Goal: Information Seeking & Learning: Learn about a topic

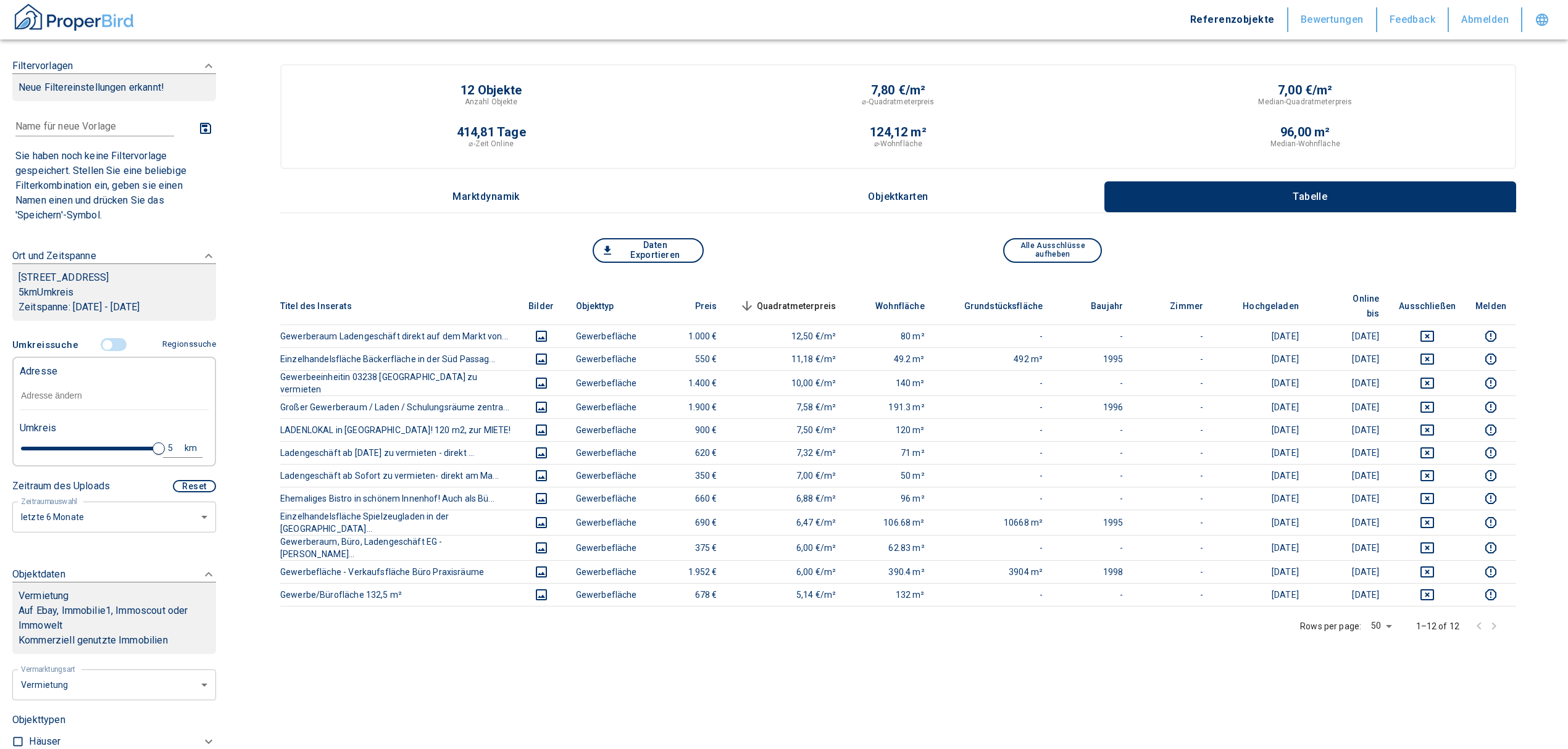
scroll to position [164, 0]
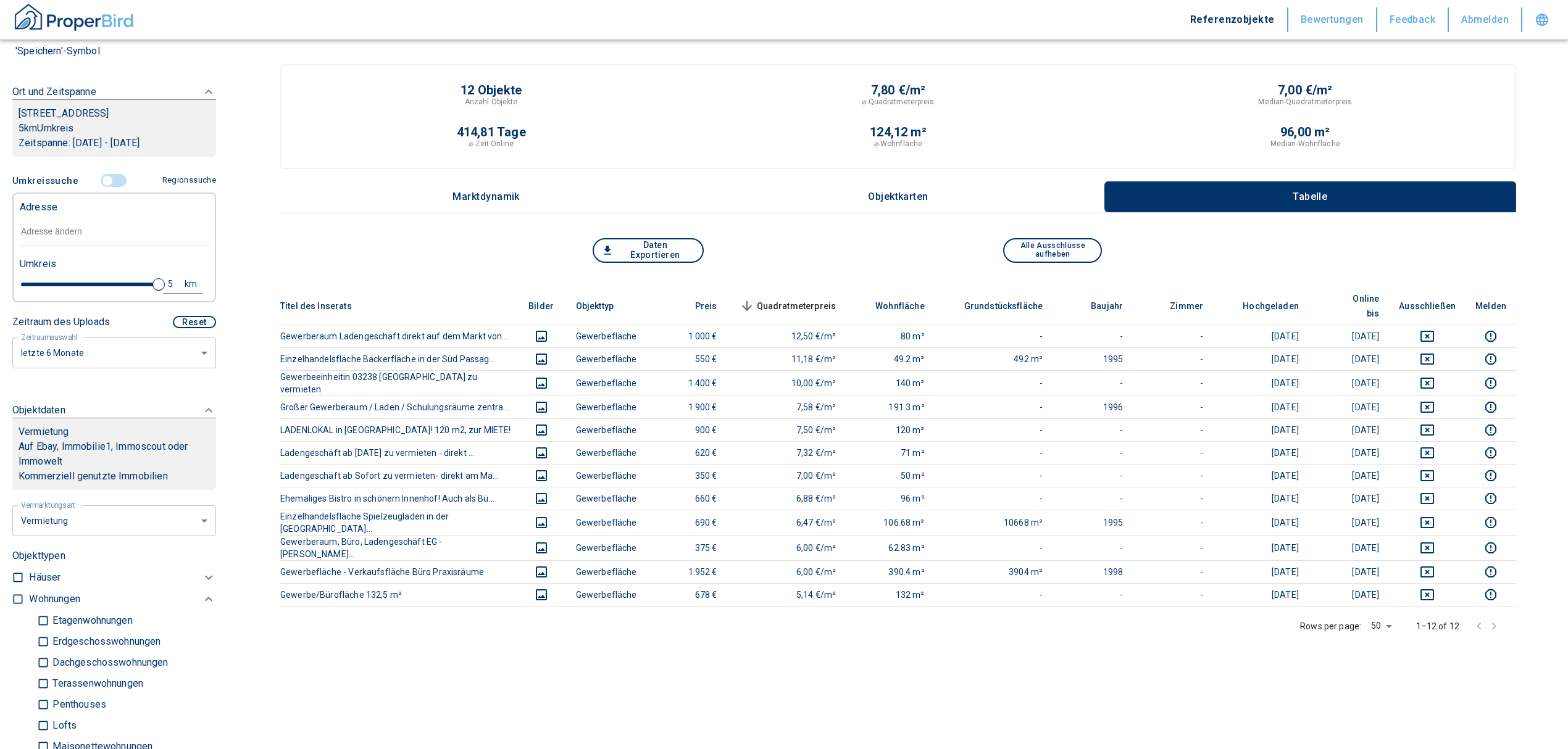
type input "4.8"
type input "2020"
type input "3.2"
type input "2020"
type input "2.4"
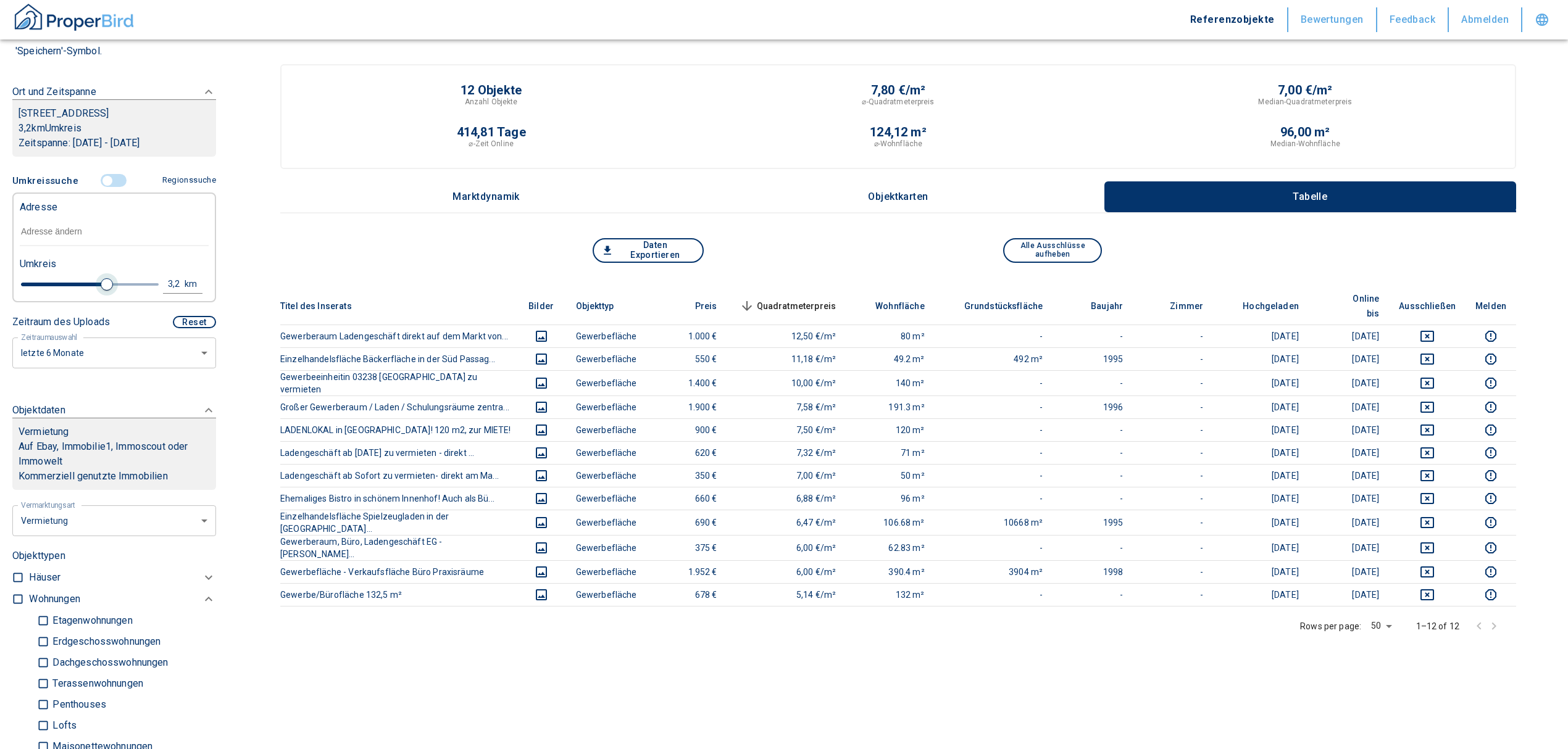
type input "2020"
type input "2.2"
type input "2020"
type input "2"
type input "2020"
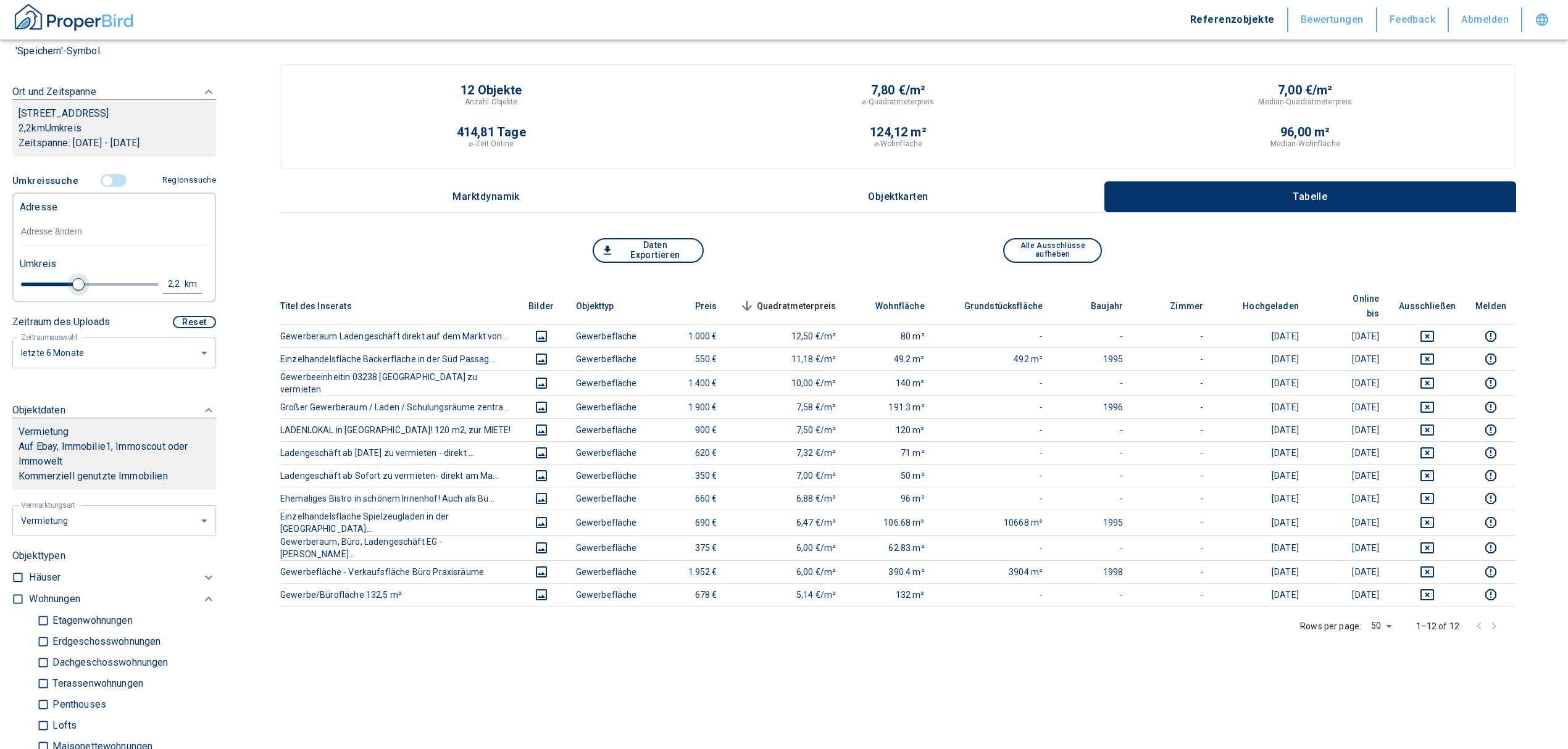
type input "1.6"
type input "2020"
type input "1.4"
type input "2020"
type input "1.2"
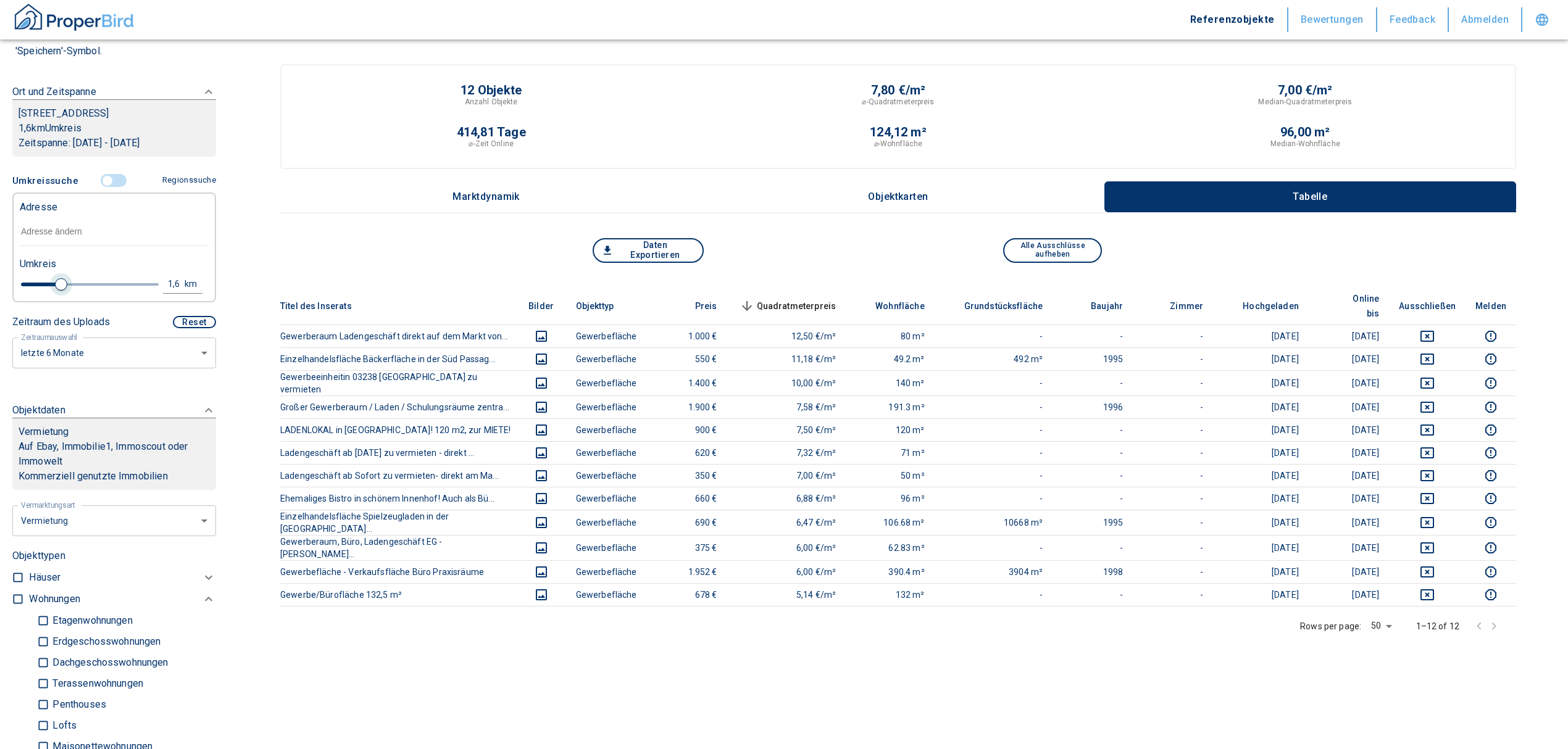
type input "2020"
type input "1"
drag, startPoint x: 149, startPoint y: 286, endPoint x: 43, endPoint y: 289, distance: 106.0
click at [43, 289] on span at bounding box center [44, 284] width 12 height 12
type input "2020"
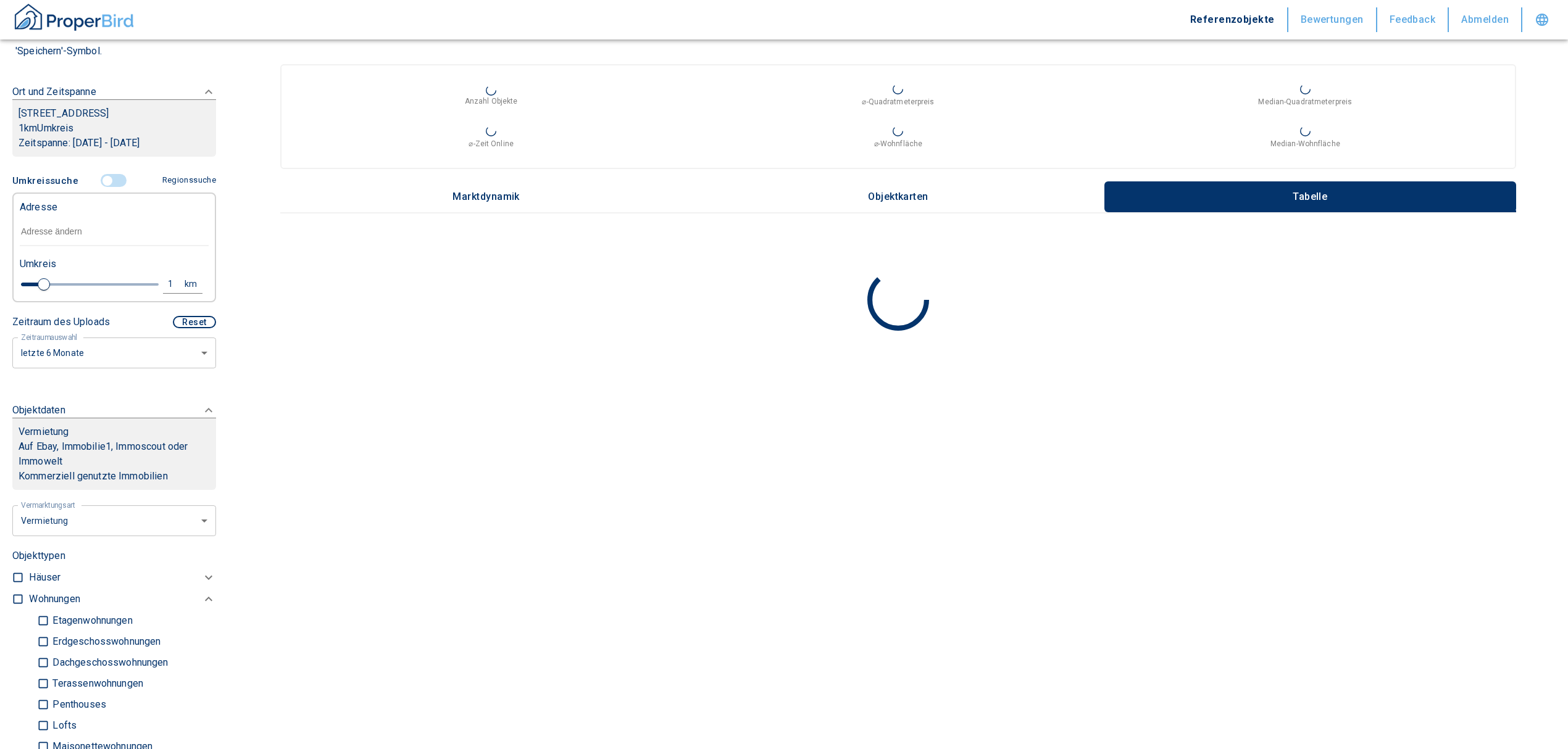
click at [60, 235] on input "text" at bounding box center [114, 232] width 189 height 28
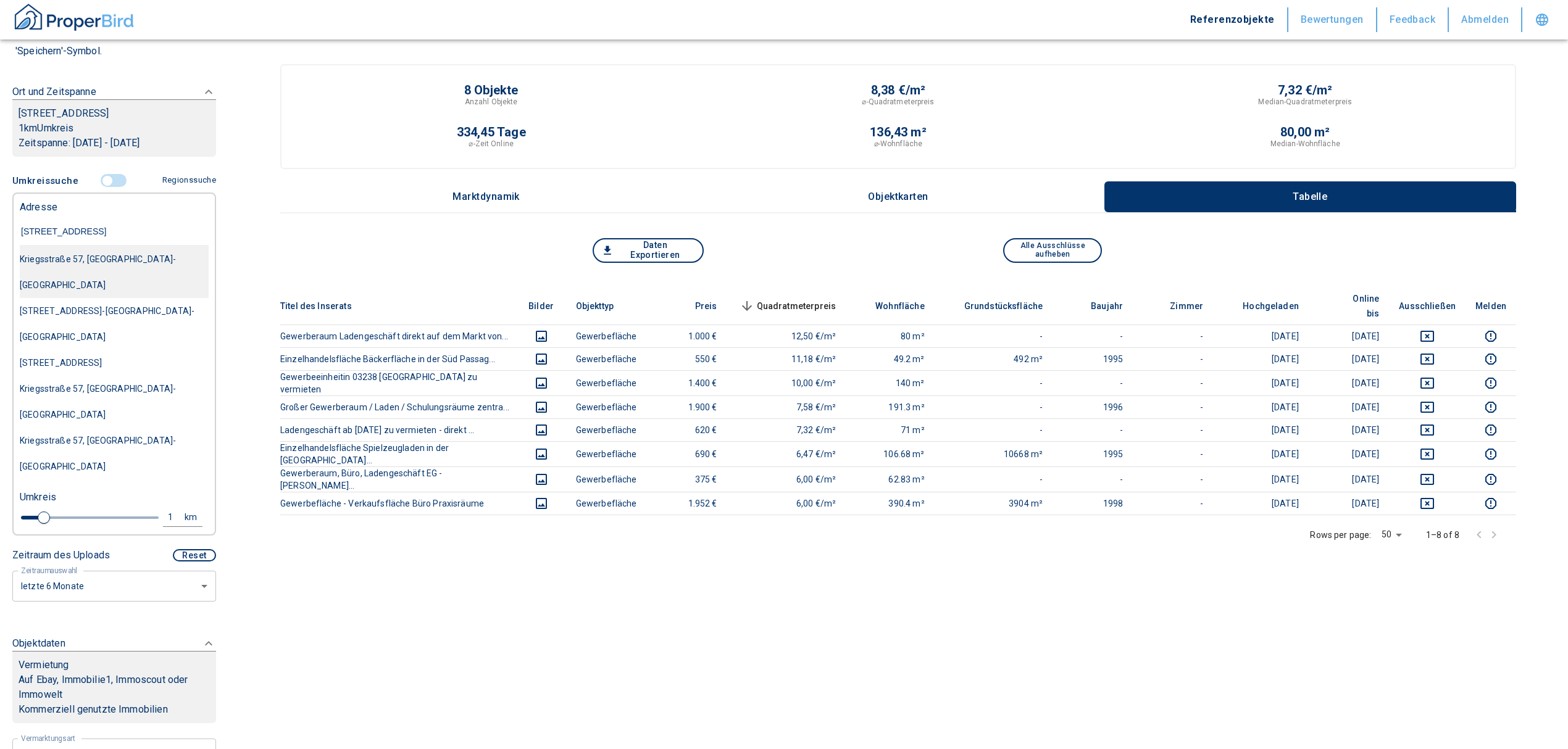
click at [65, 252] on div "Kriegsstraße 57, [GEOGRAPHIC_DATA]-[GEOGRAPHIC_DATA]" at bounding box center [114, 272] width 189 height 52
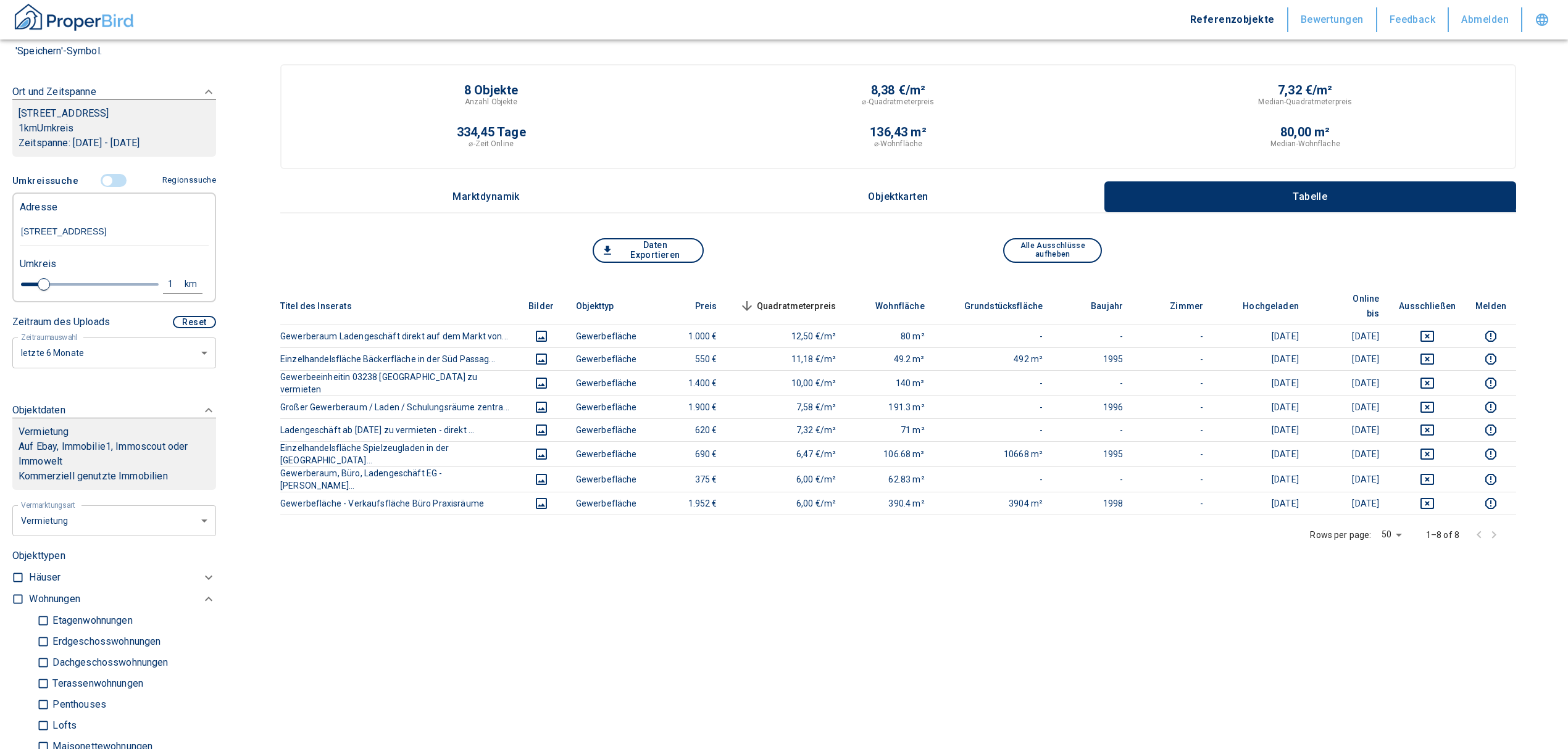
type input "Kriegsstraße 57, [GEOGRAPHIC_DATA]-[GEOGRAPHIC_DATA]"
type input "2020"
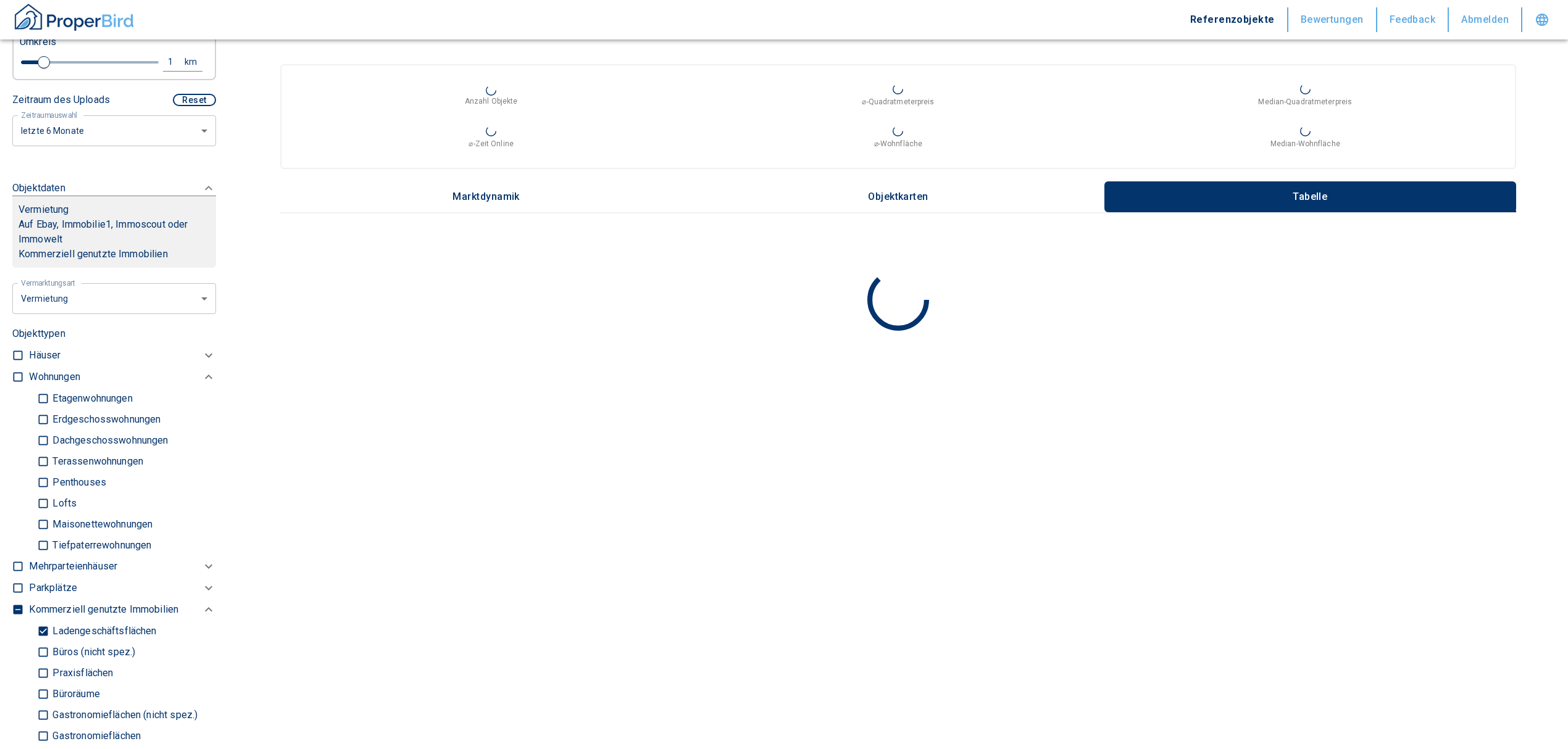
scroll to position [411, 0]
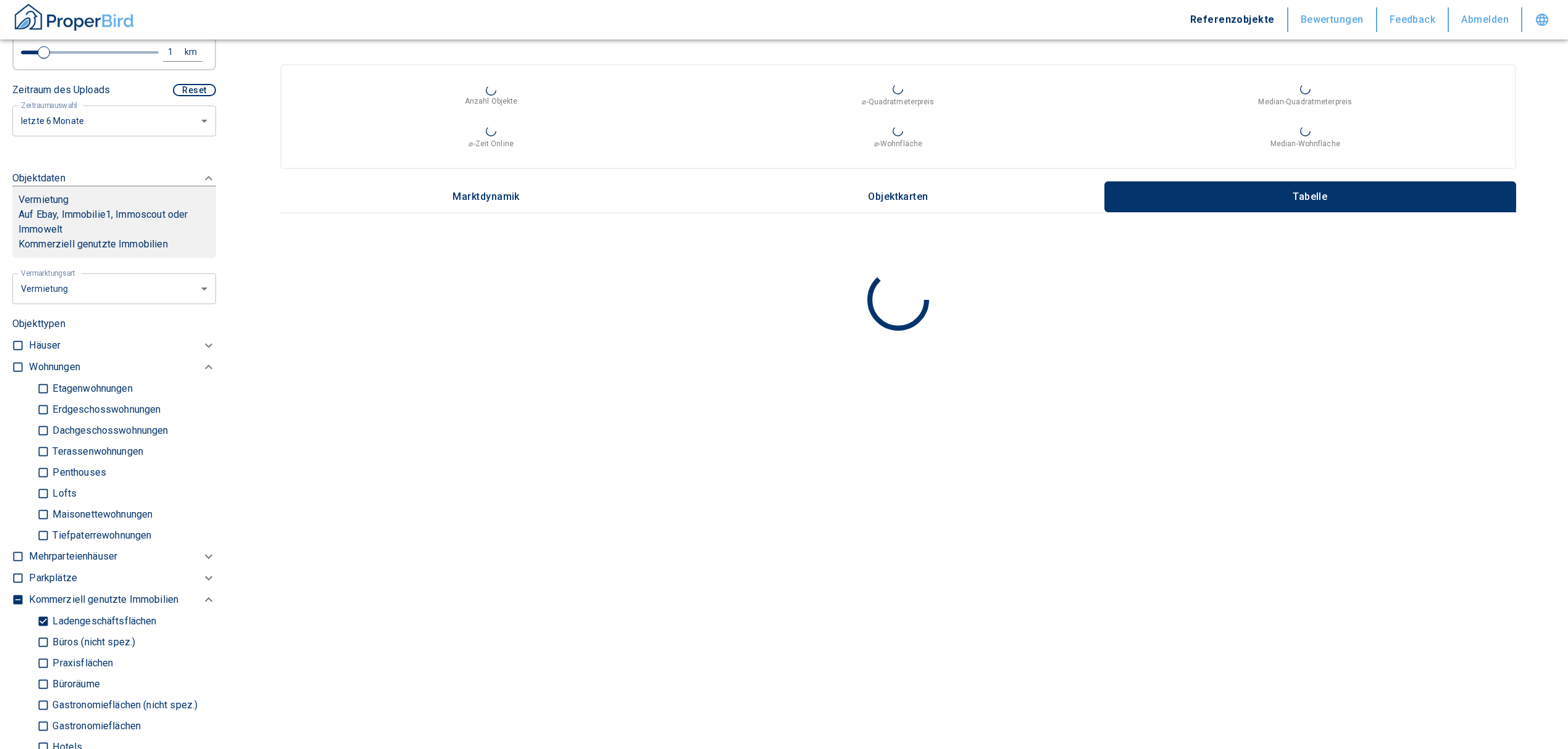
type input "Kriegsstraße 57, [GEOGRAPHIC_DATA]-[GEOGRAPHIC_DATA]"
click at [15, 366] on input "checkbox" at bounding box center [18, 367] width 12 height 12
checkbox input "true"
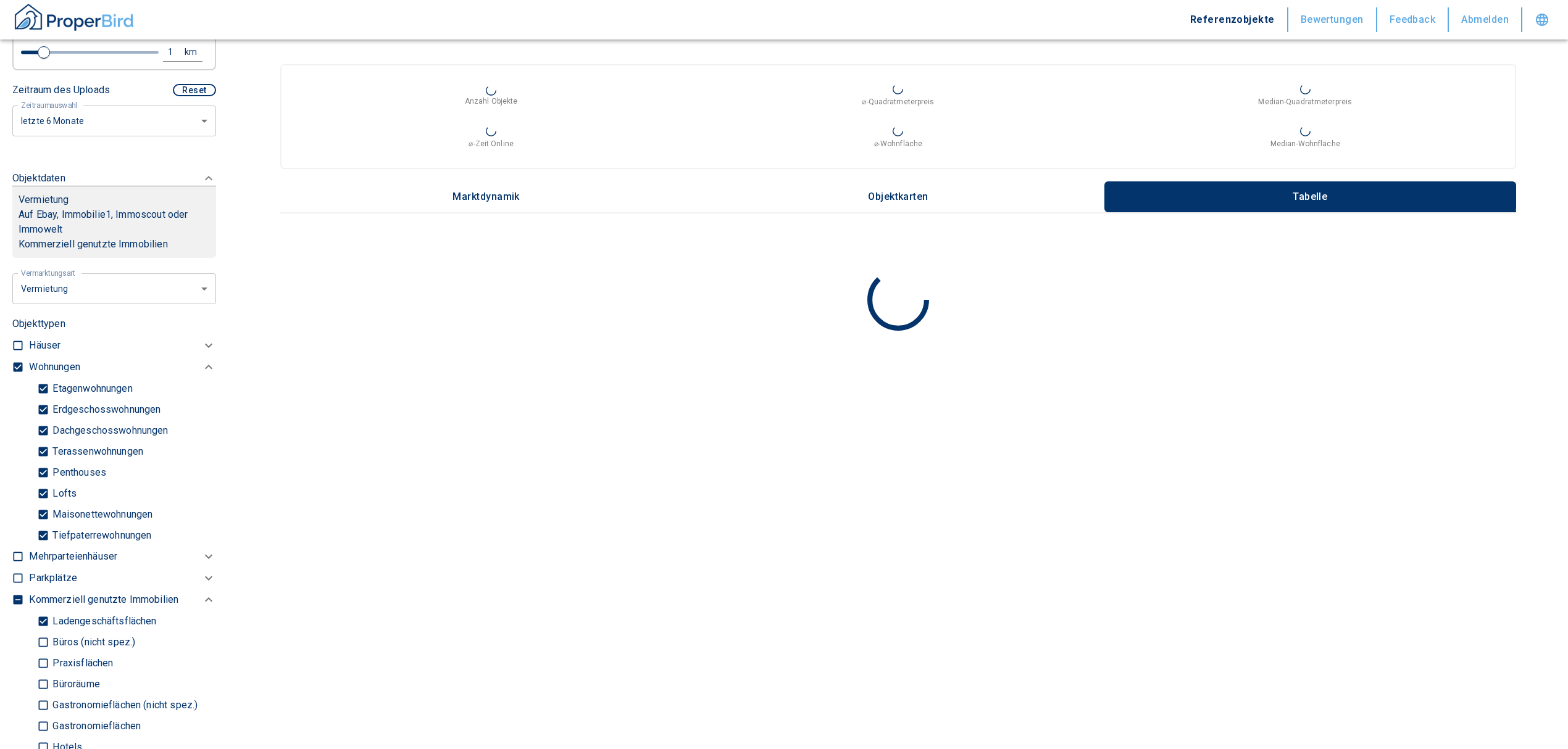
checkbox input "true"
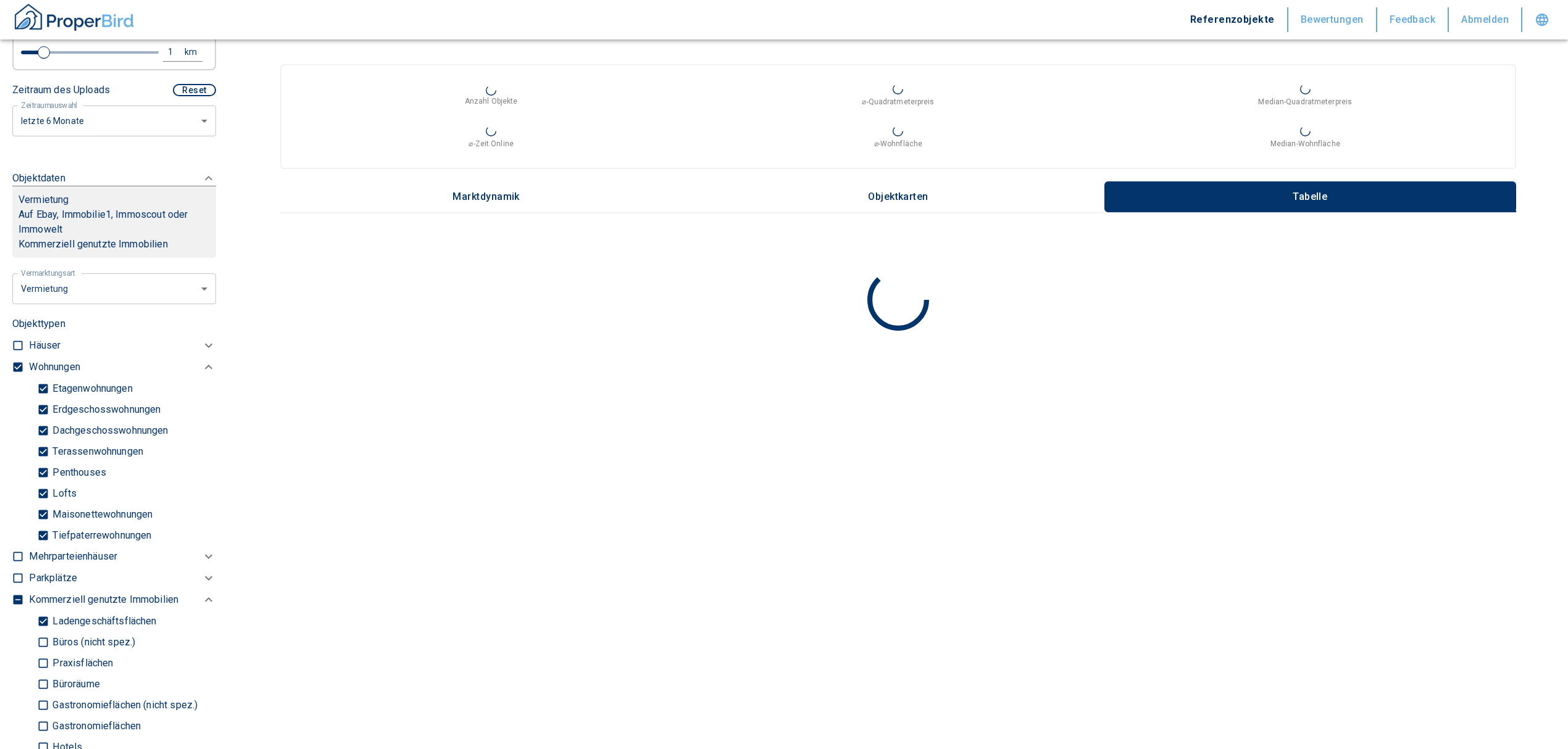
checkbox input "true"
type input "2020"
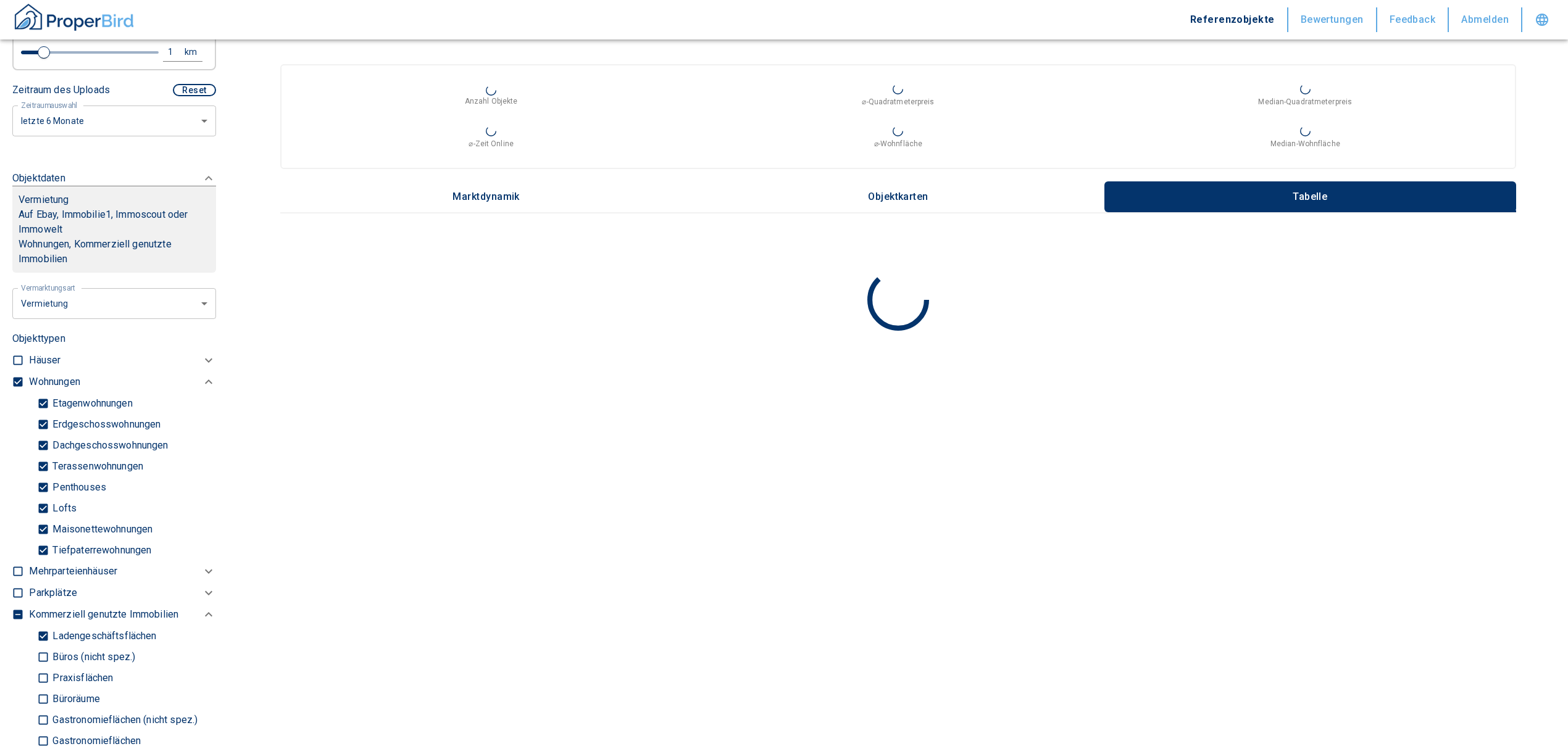
click at [43, 545] on input "Tiefpaterrewohnungen" at bounding box center [43, 550] width 12 height 21
checkbox input "false"
type input "2020"
click at [42, 633] on input "Ladengeschäftsflächen" at bounding box center [43, 636] width 12 height 21
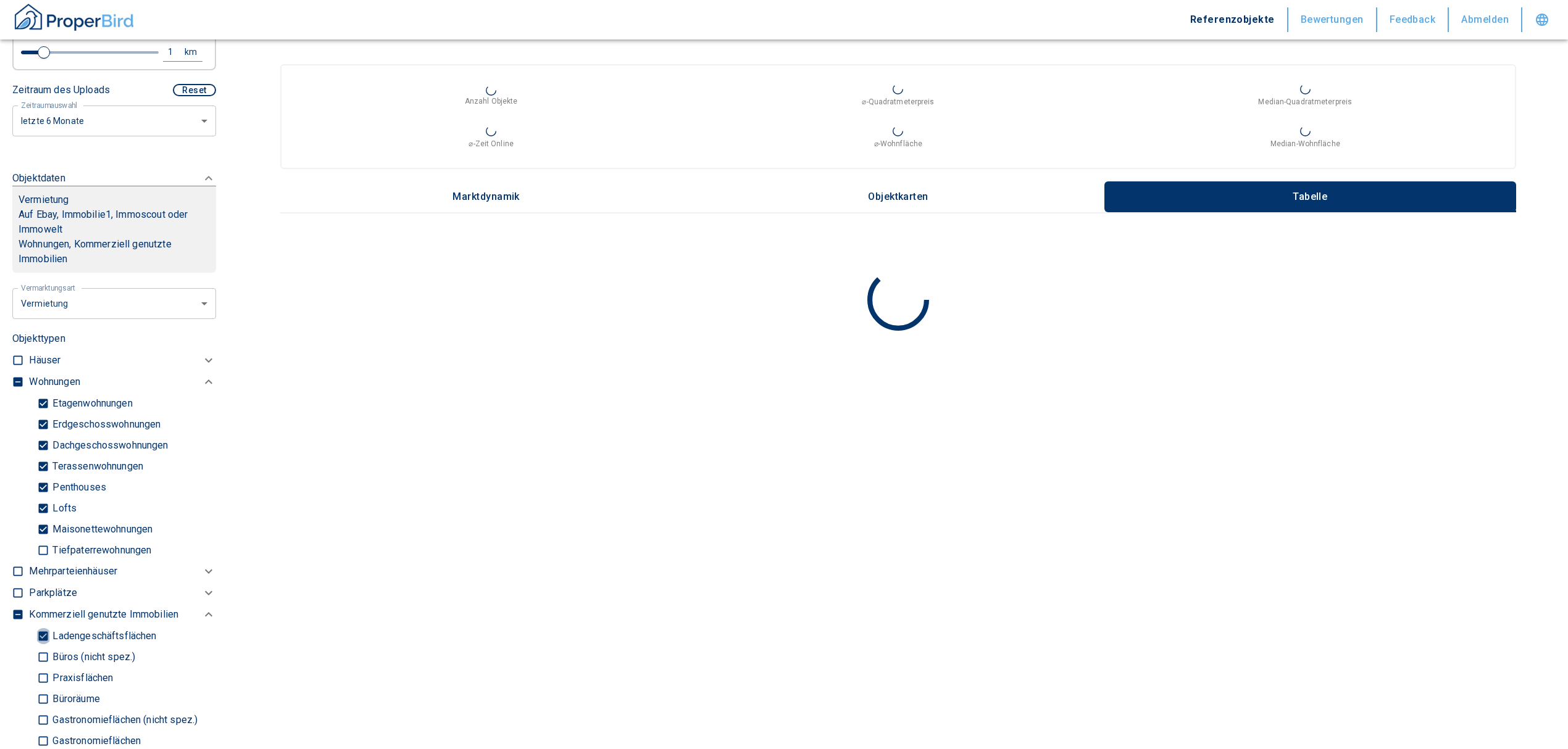
checkbox input "false"
type input "2020"
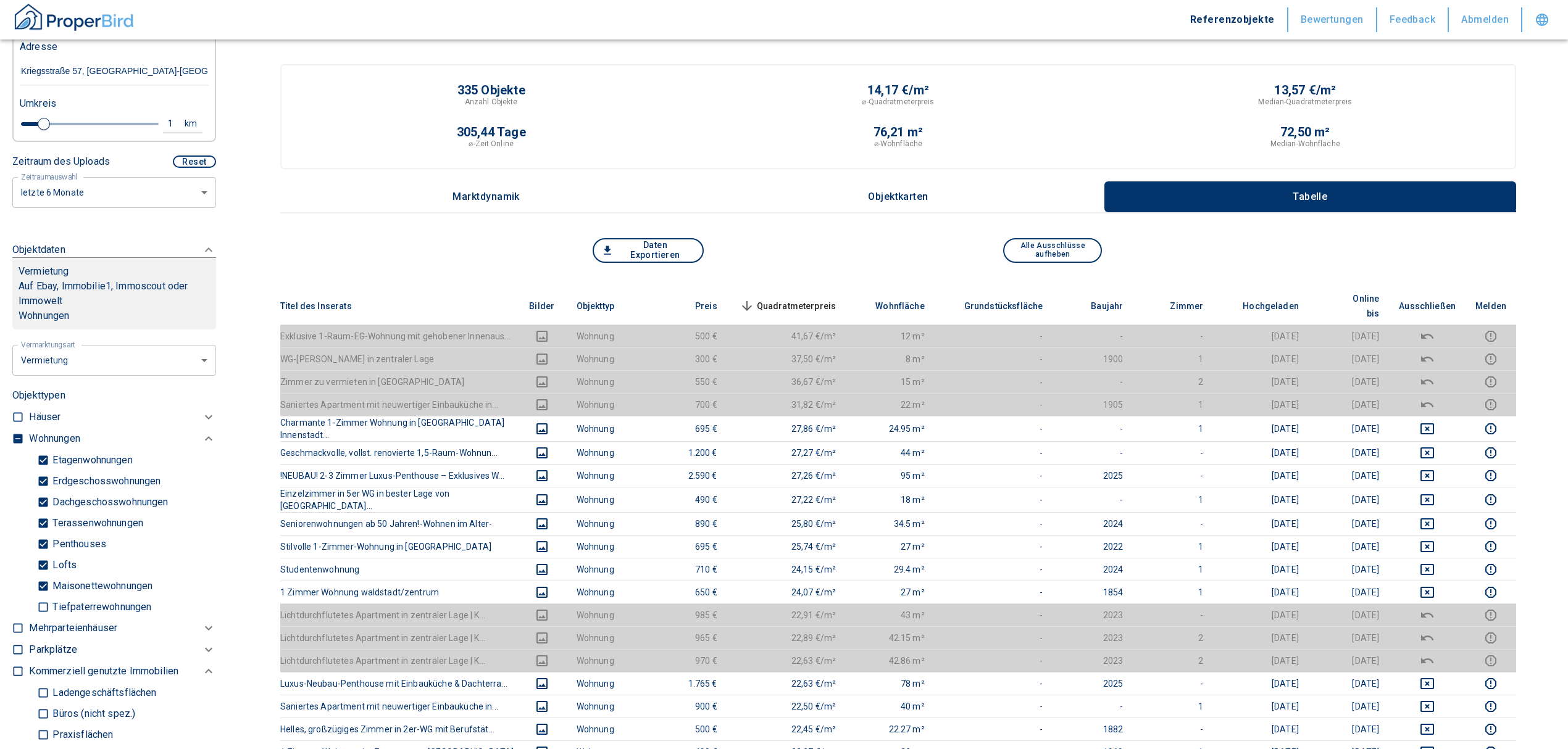
scroll to position [247, 0]
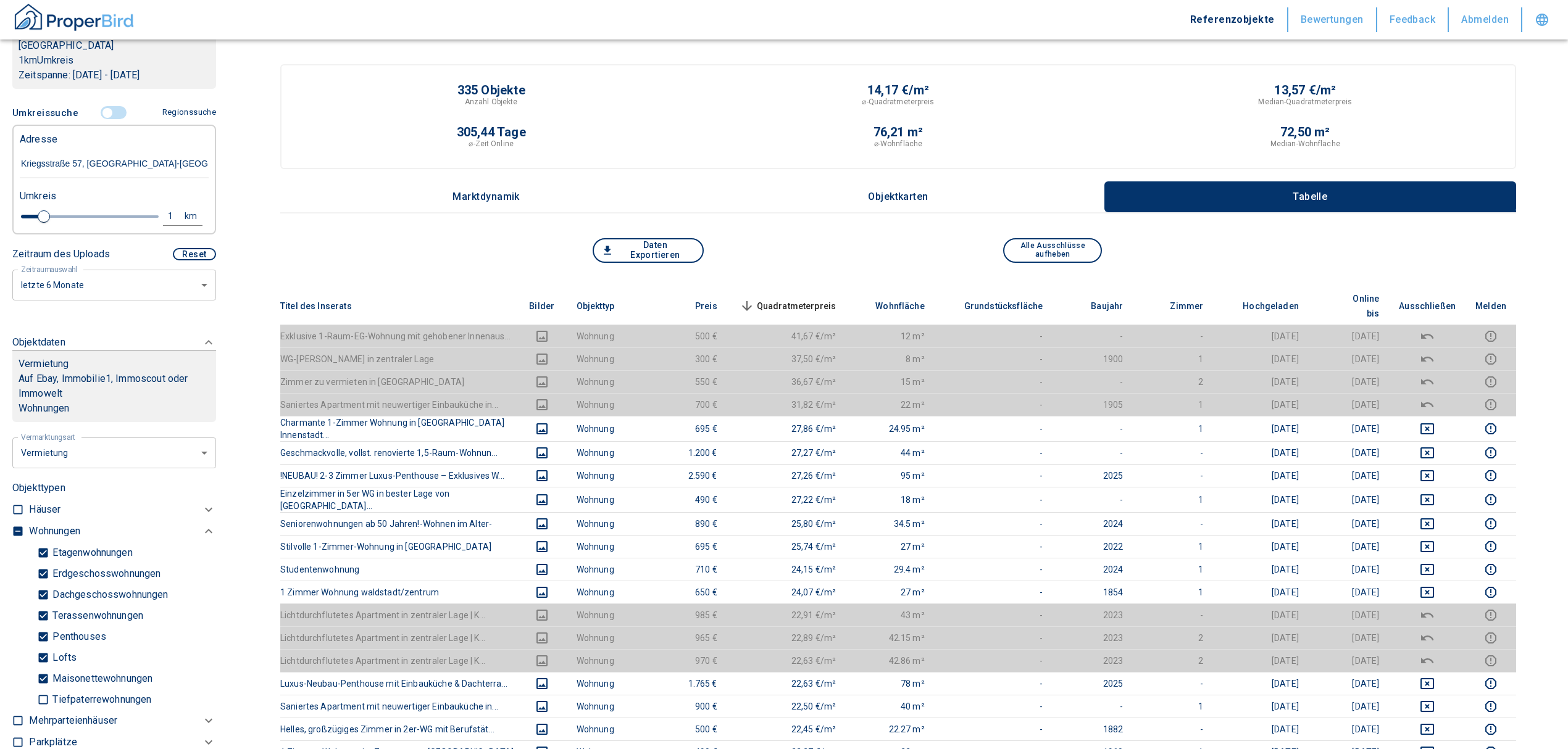
click at [172, 209] on div "1" at bounding box center [177, 216] width 22 height 15
drag, startPoint x: 63, startPoint y: 215, endPoint x: 40, endPoint y: 212, distance: 23.2
click at [40, 212] on div "1 km Neue Suchen" at bounding box center [104, 217] width 189 height 29
type input "0,5"
click at [131, 215] on button "Neue Suchen" at bounding box center [164, 216] width 68 height 17
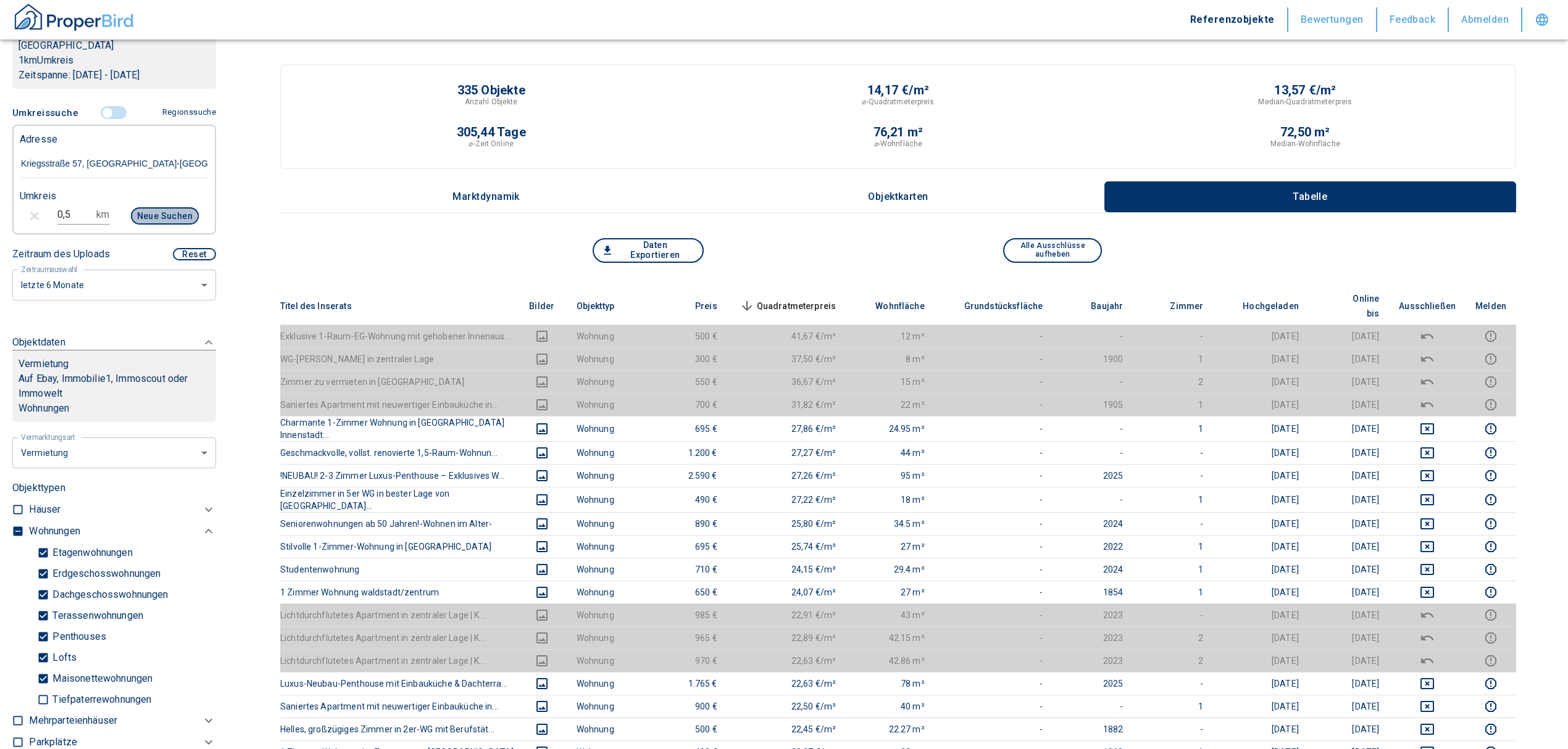
type input "2020"
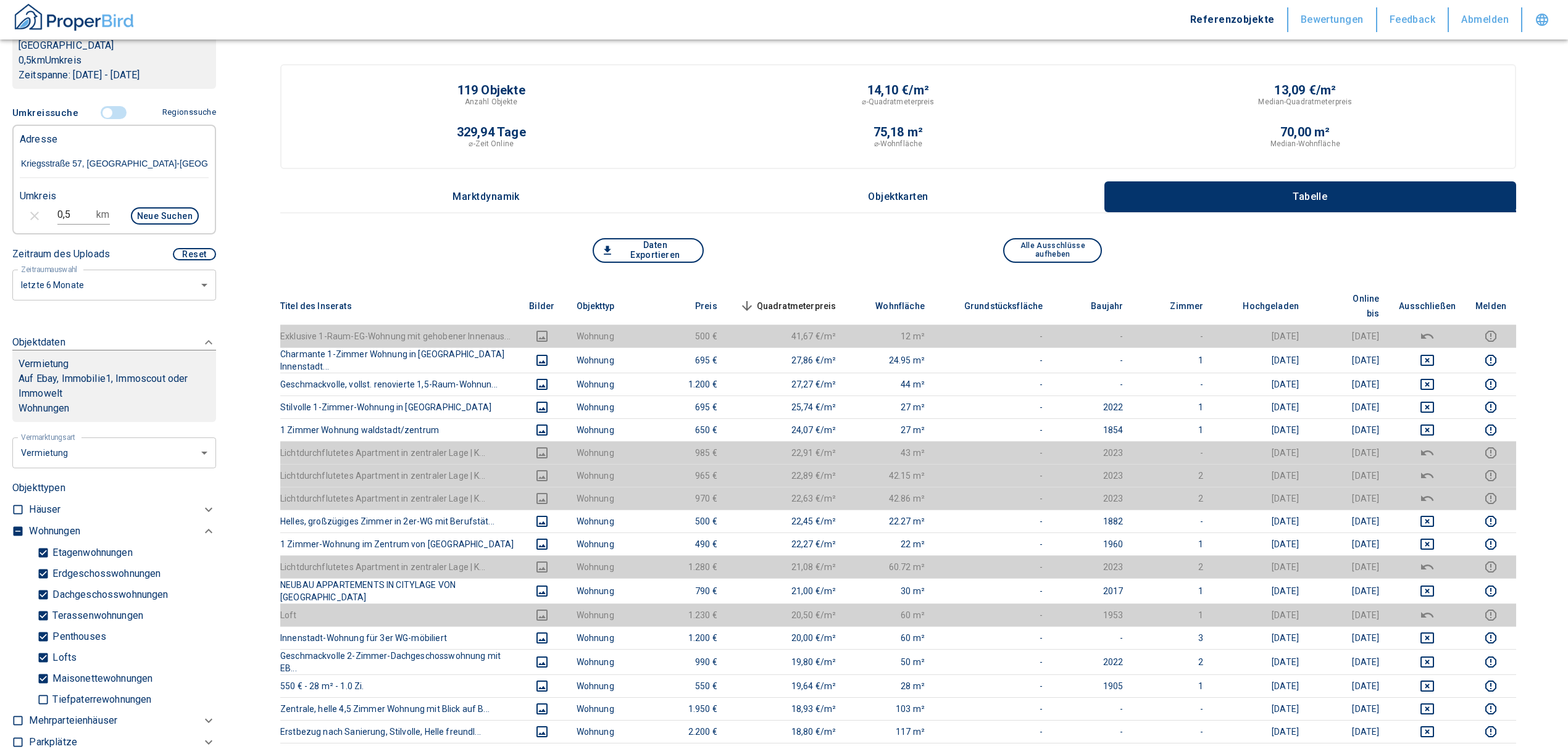
click at [810, 299] on span "Quadratmeterpreis sorted descending" at bounding box center [787, 306] width 100 height 15
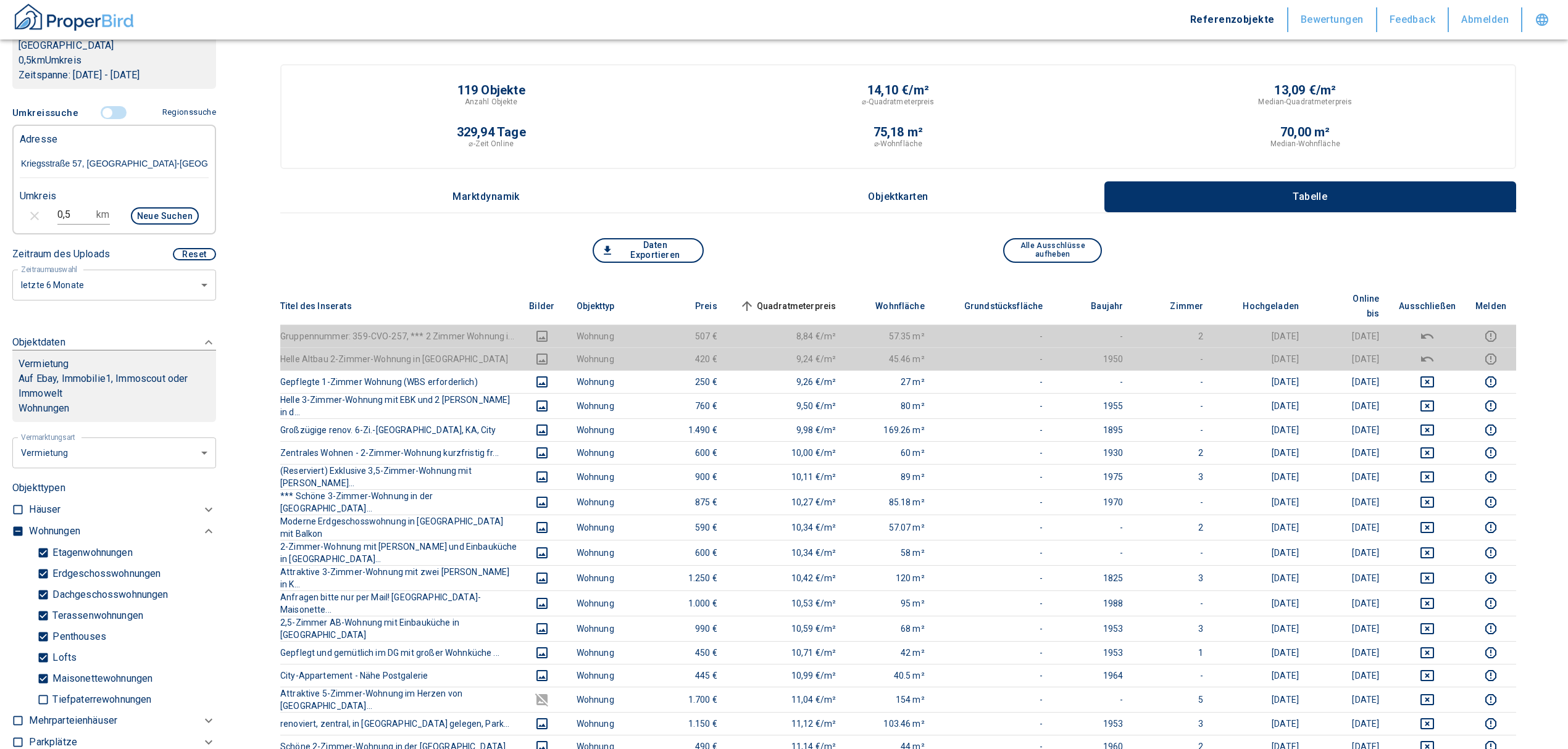
click at [814, 299] on span "Quadratmeterpreis sorted ascending" at bounding box center [787, 306] width 100 height 15
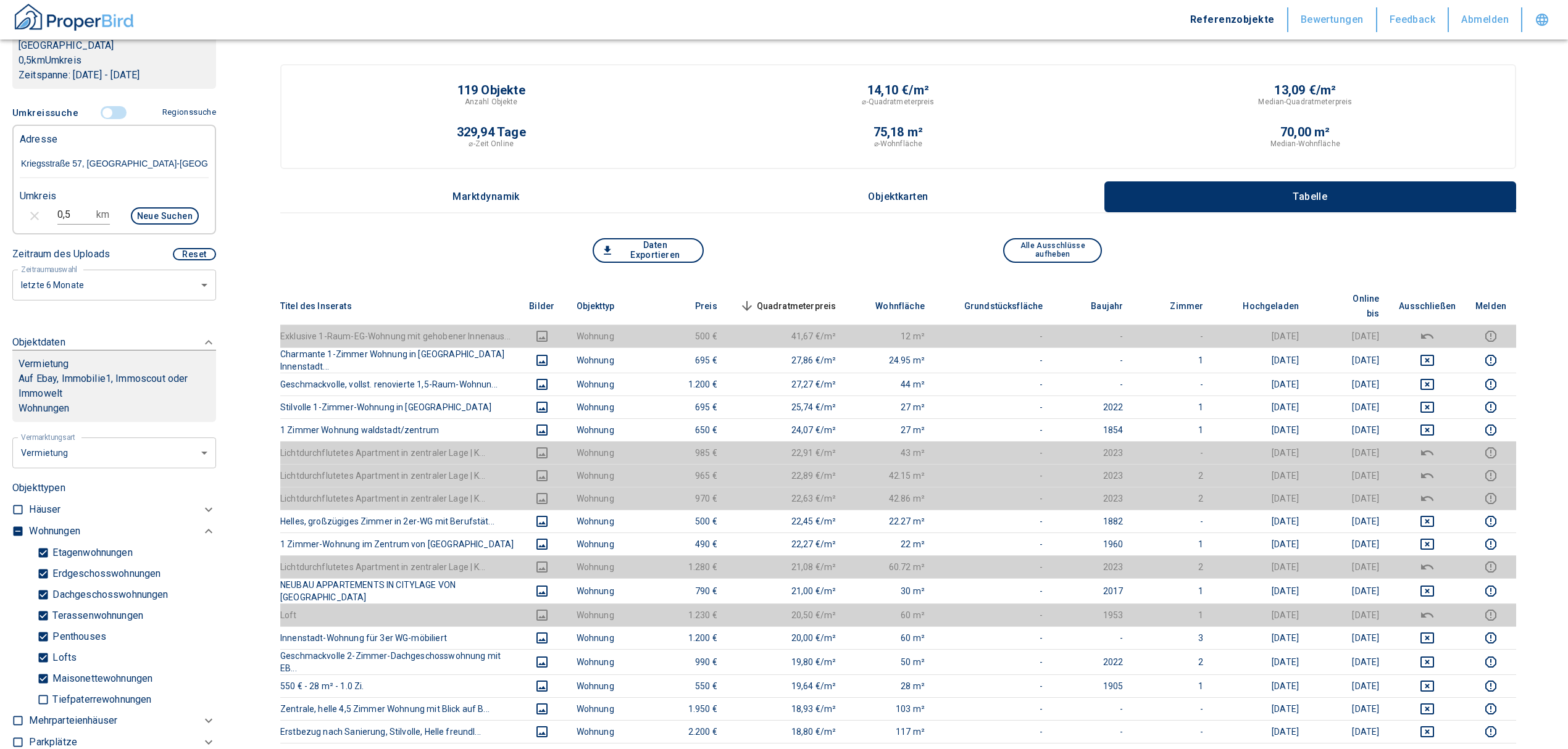
click at [798, 299] on span "Quadratmeterpreis sorted descending" at bounding box center [787, 306] width 100 height 15
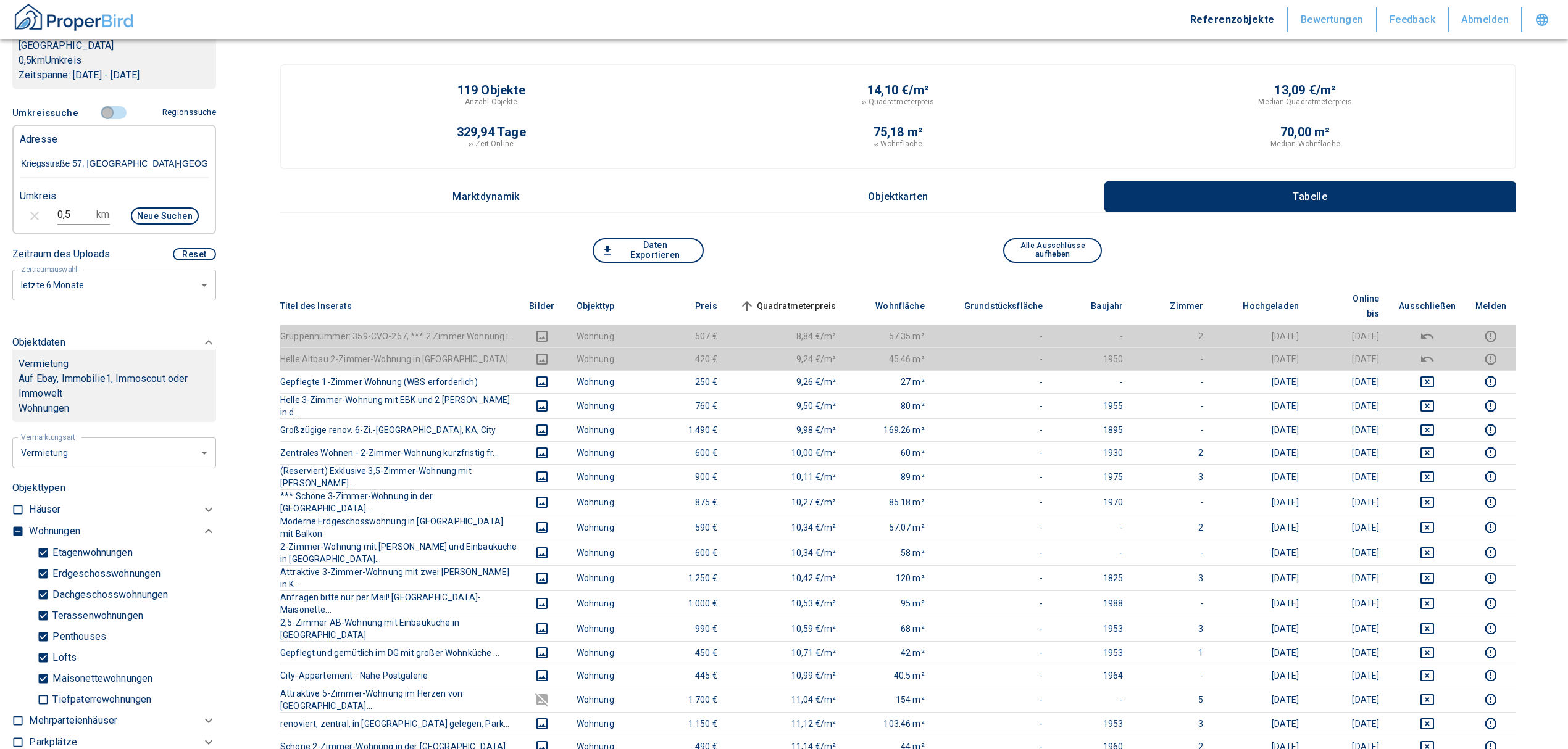
click at [104, 112] on input "controlled" at bounding box center [107, 113] width 37 height 14
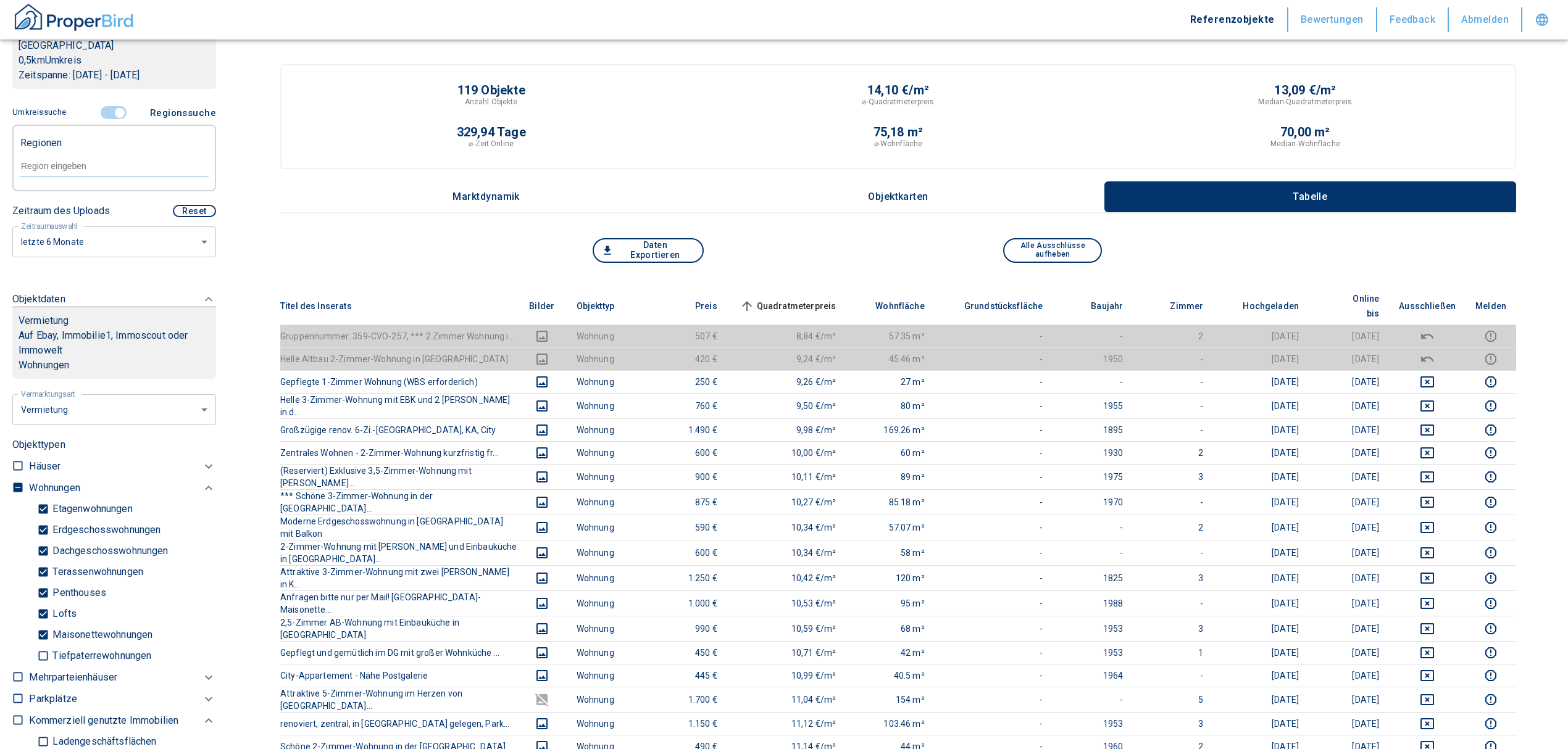
click at [112, 112] on input "controlled" at bounding box center [119, 113] width 37 height 14
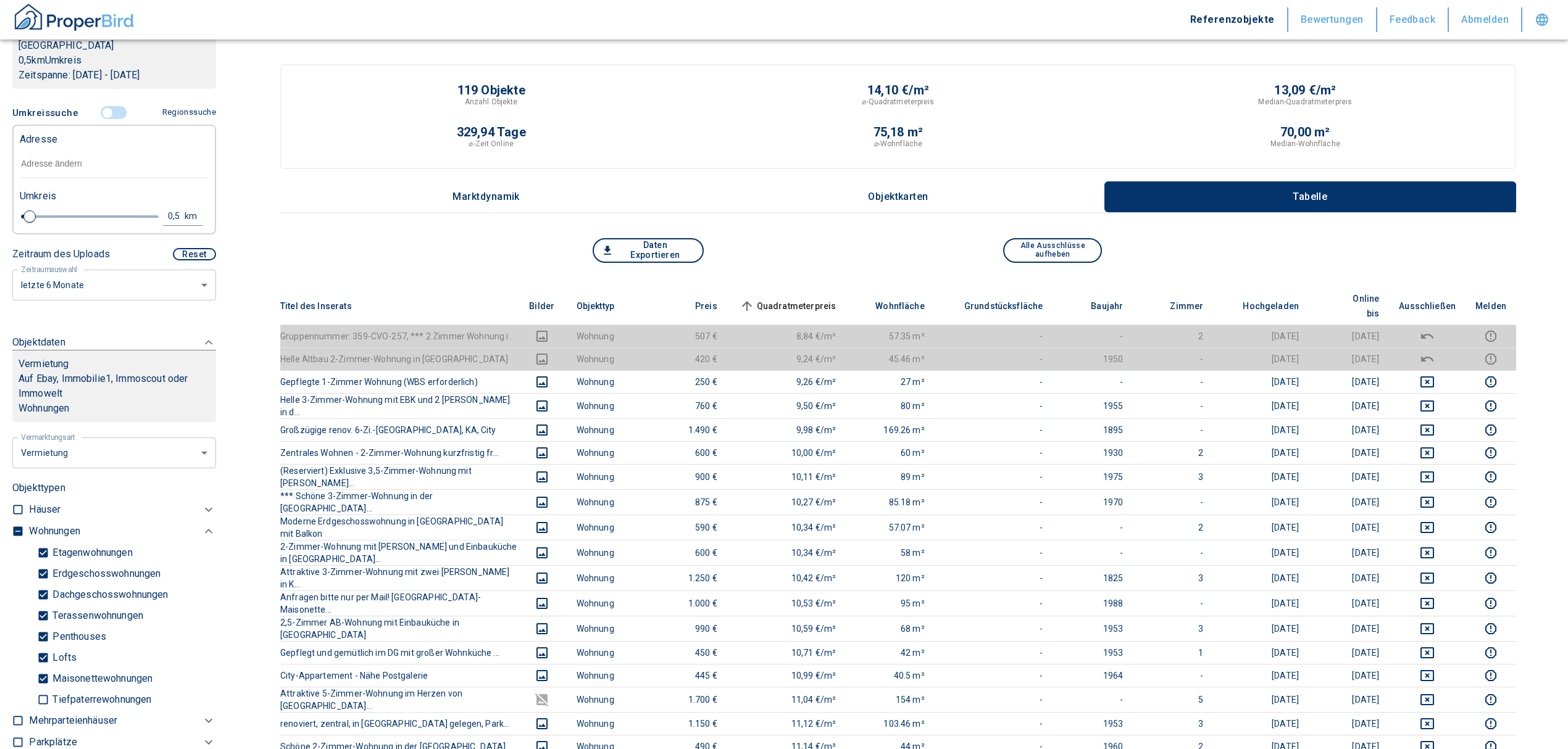
click at [63, 159] on input "text" at bounding box center [114, 164] width 189 height 28
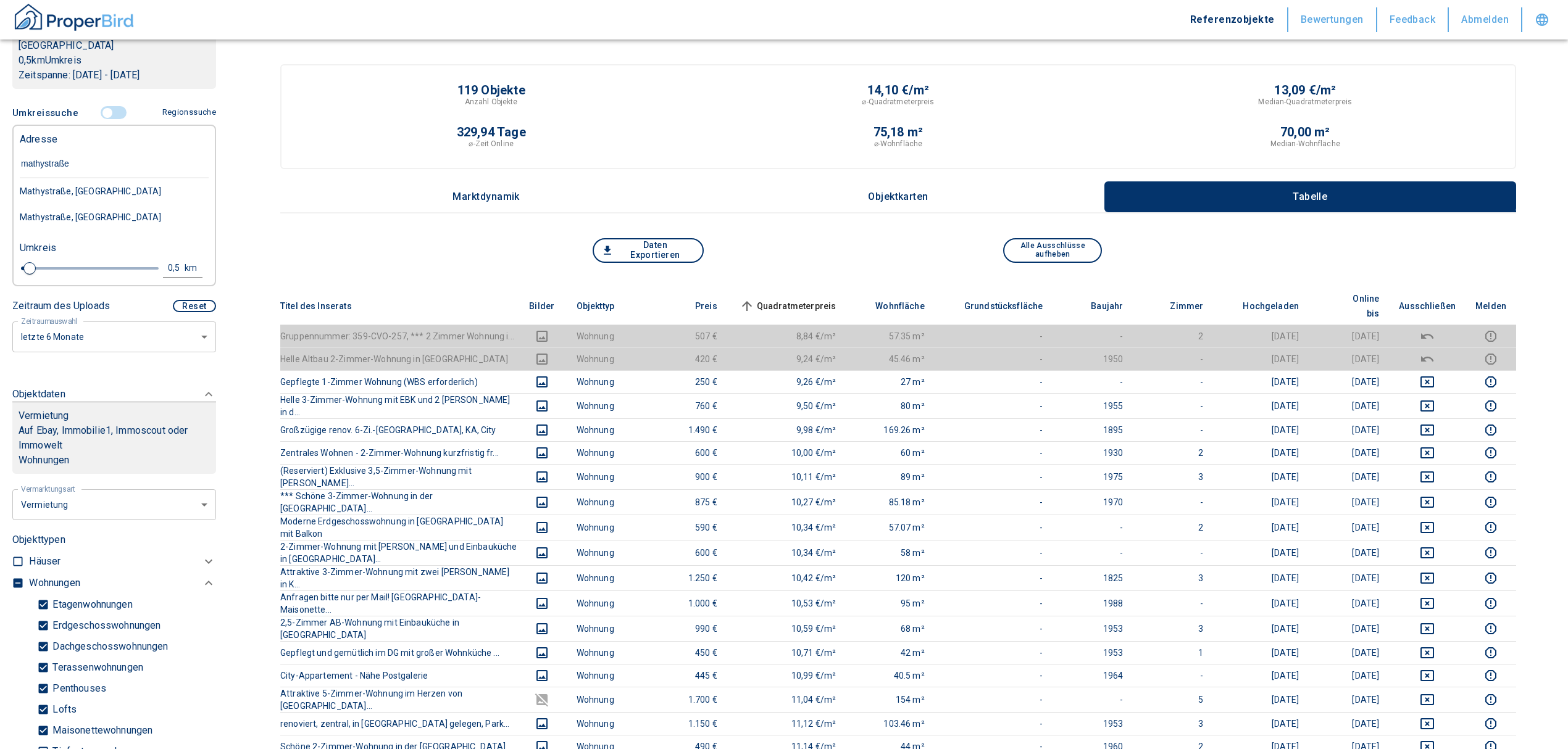
type input "[STREET_ADDRESS]"
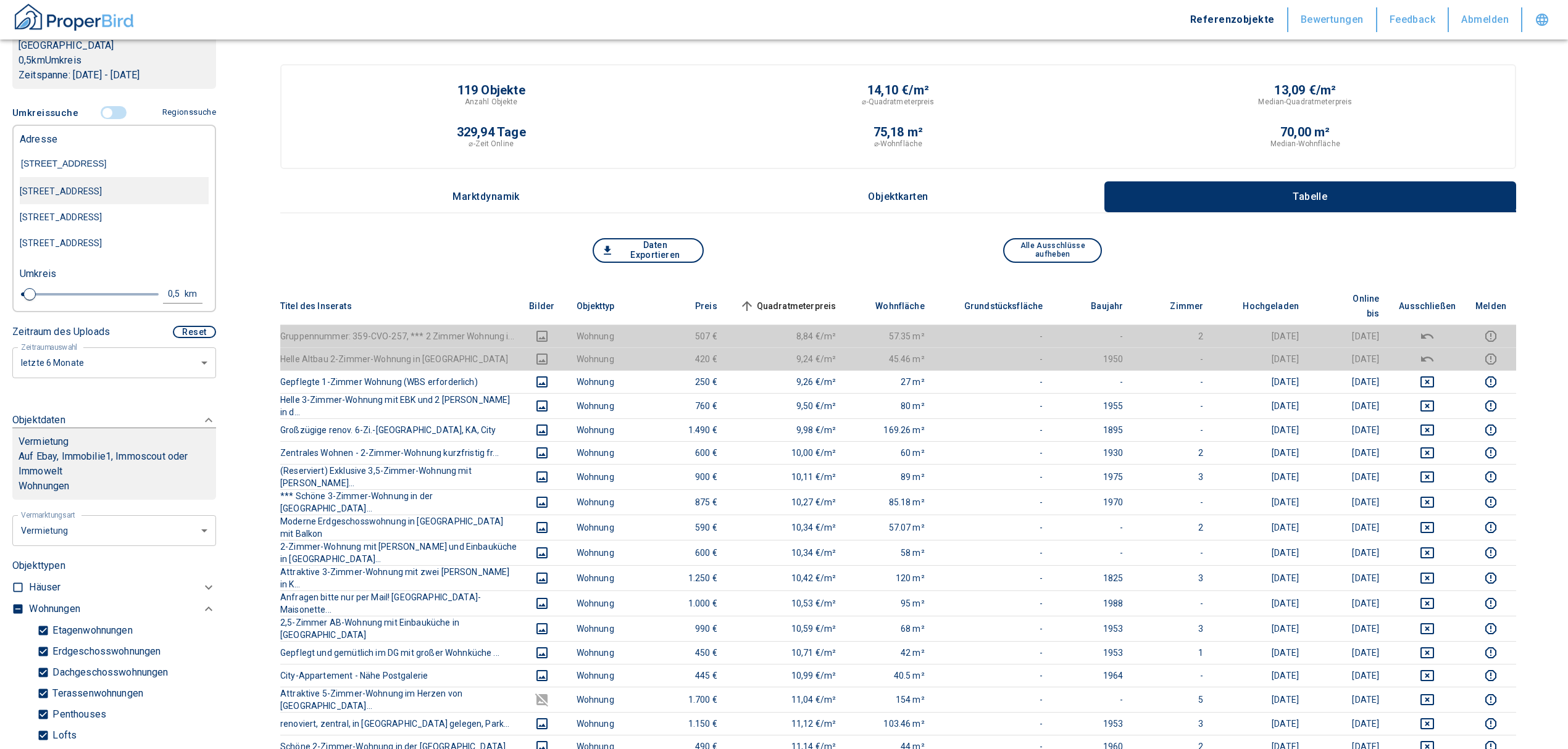
click at [107, 188] on div "[STREET_ADDRESS]" at bounding box center [114, 192] width 189 height 26
type input "2020"
type input "[STREET_ADDRESS]"
type input "0.6"
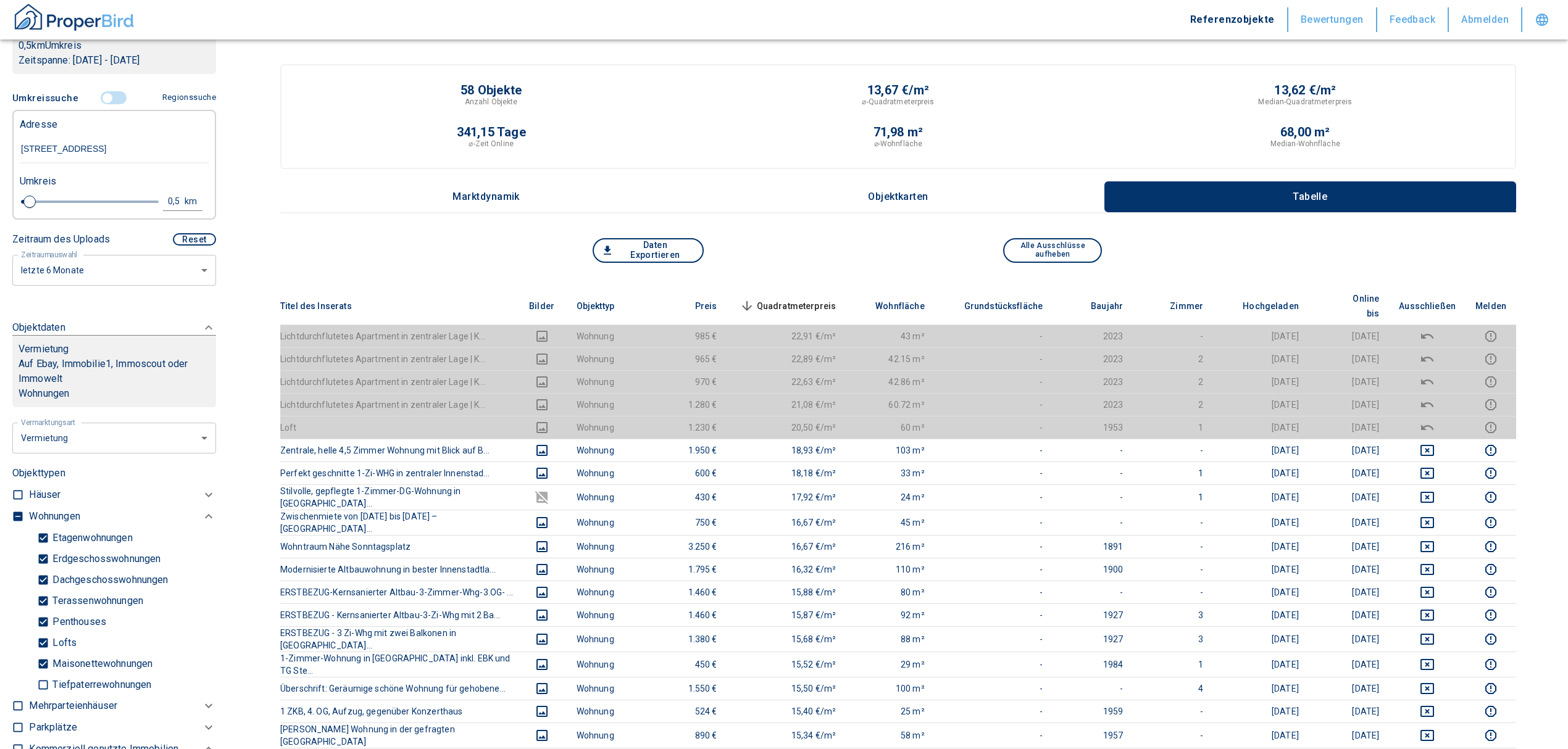
type input "[STREET_ADDRESS]"
click at [813, 282] on div "Daten Exportieren Alle Ausschlüsse aufheben" at bounding box center [898, 262] width 1235 height 49
click at [811, 299] on span "Quadratmeterpreis sorted descending" at bounding box center [787, 306] width 100 height 15
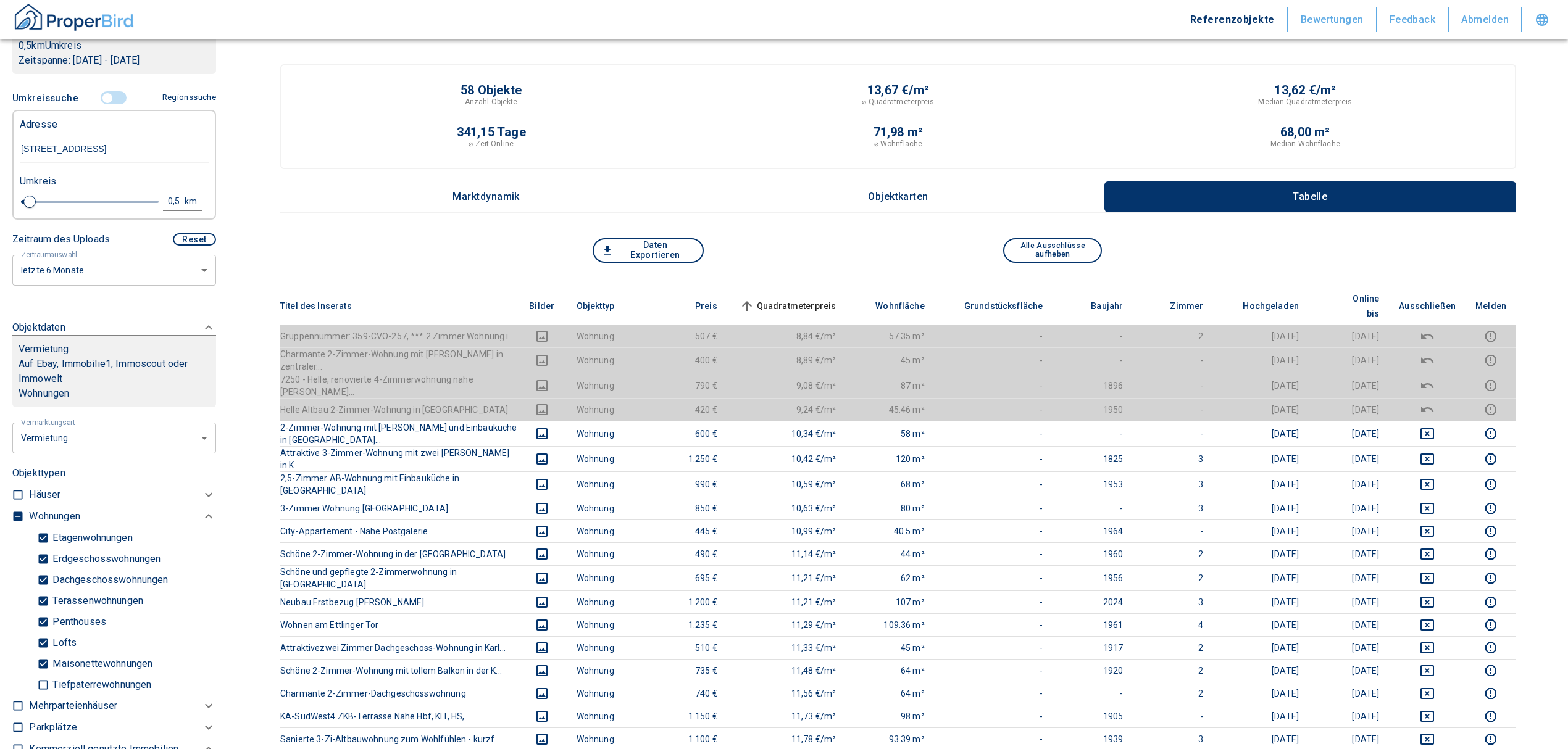
click at [811, 299] on span "Quadratmeterpreis sorted ascending" at bounding box center [787, 306] width 100 height 15
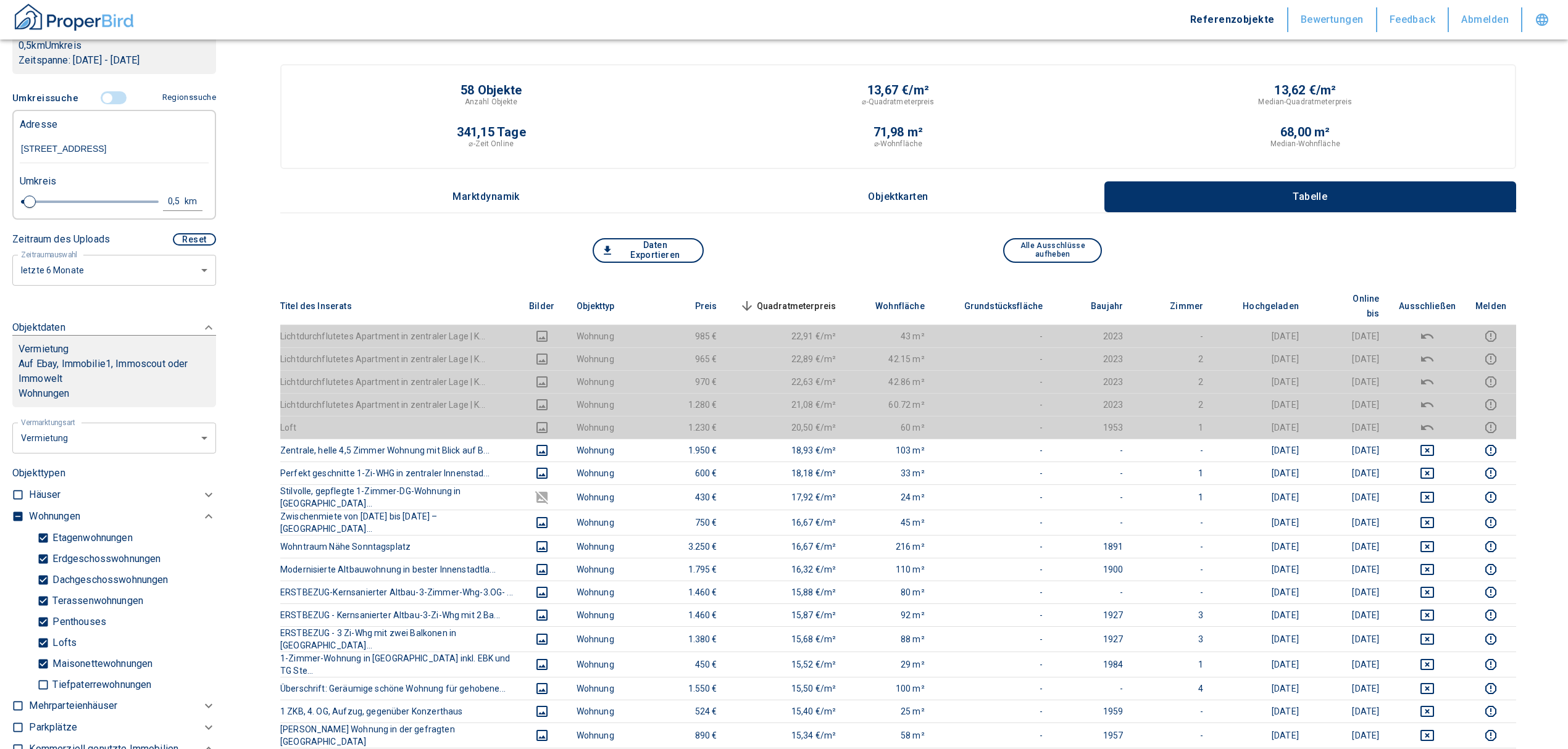
click at [795, 302] on span "Quadratmeterpreis sorted descending" at bounding box center [787, 306] width 100 height 15
